Goal: Task Accomplishment & Management: Manage account settings

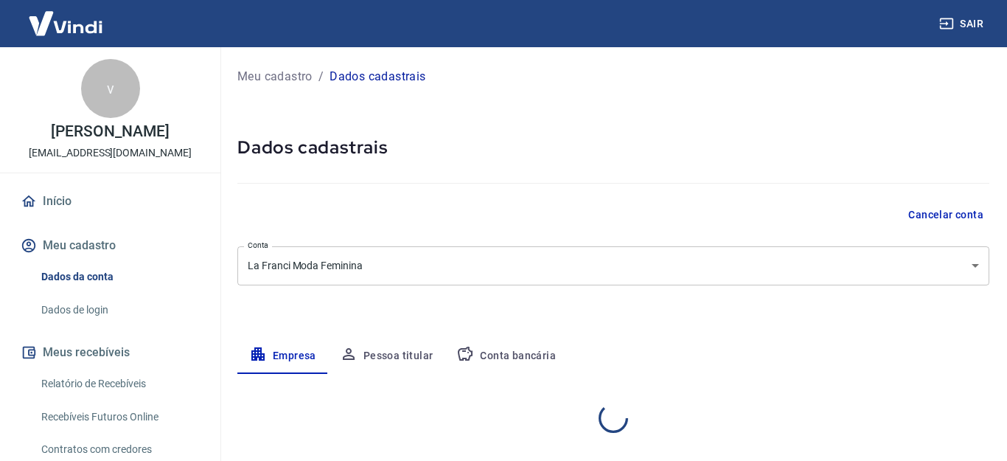
select select "SC"
select select "business"
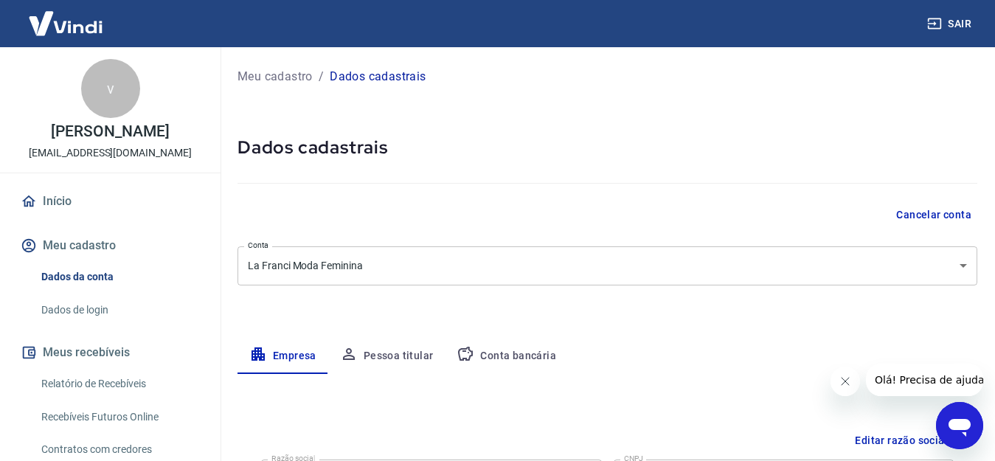
scroll to position [403, 0]
select select "SC"
select select "business"
select select "SC"
select select "business"
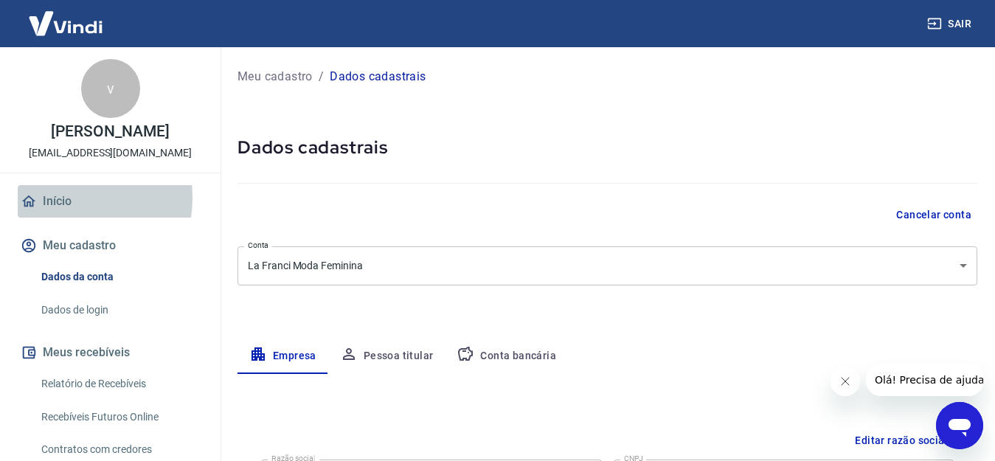
click at [54, 198] on link "Início" at bounding box center [110, 201] width 185 height 32
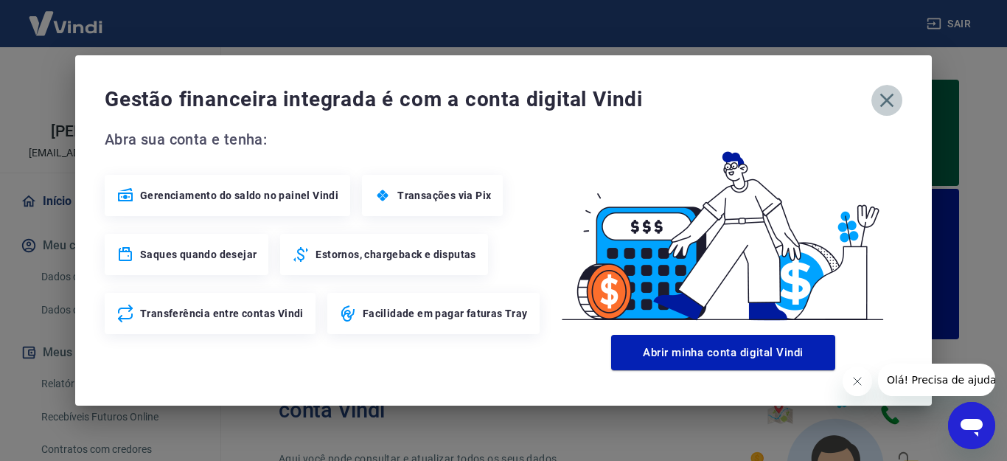
click at [883, 105] on icon "button" at bounding box center [888, 101] width 14 height 14
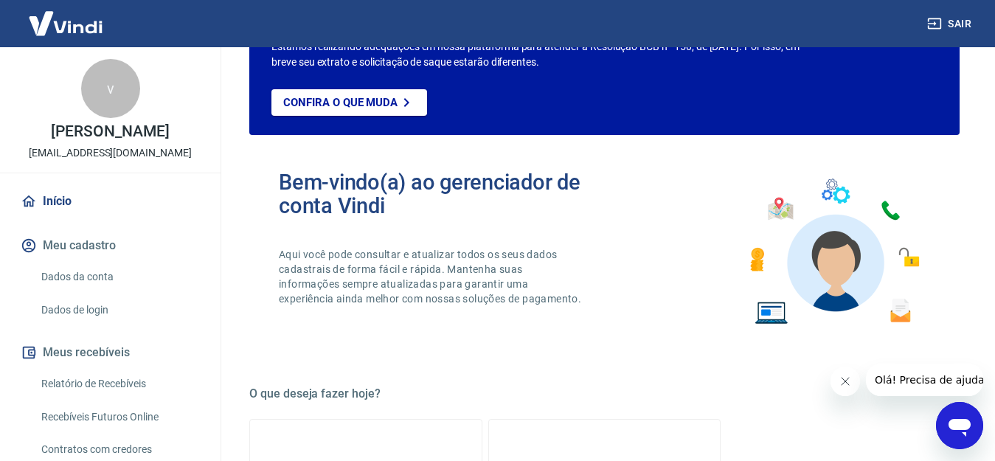
scroll to position [70, 0]
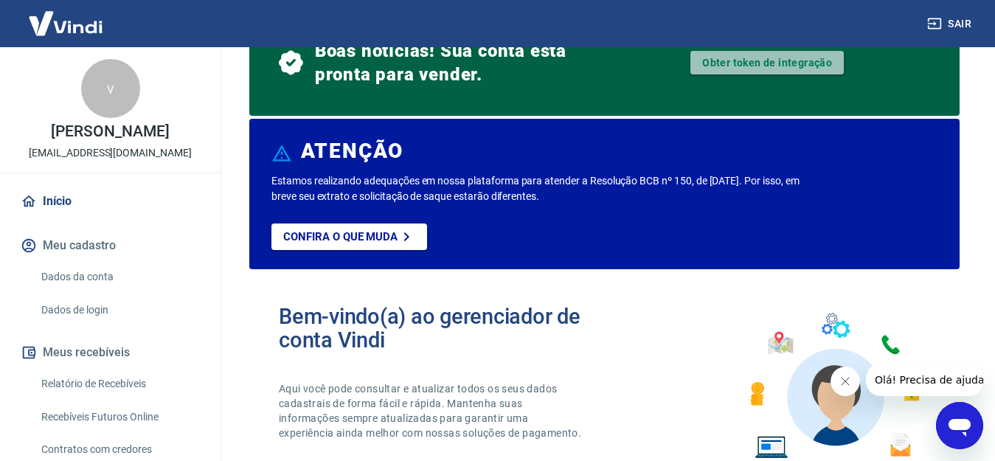
click at [765, 64] on link "Obter token de integração" at bounding box center [766, 63] width 153 height 24
